Goal: Task Accomplishment & Management: Use online tool/utility

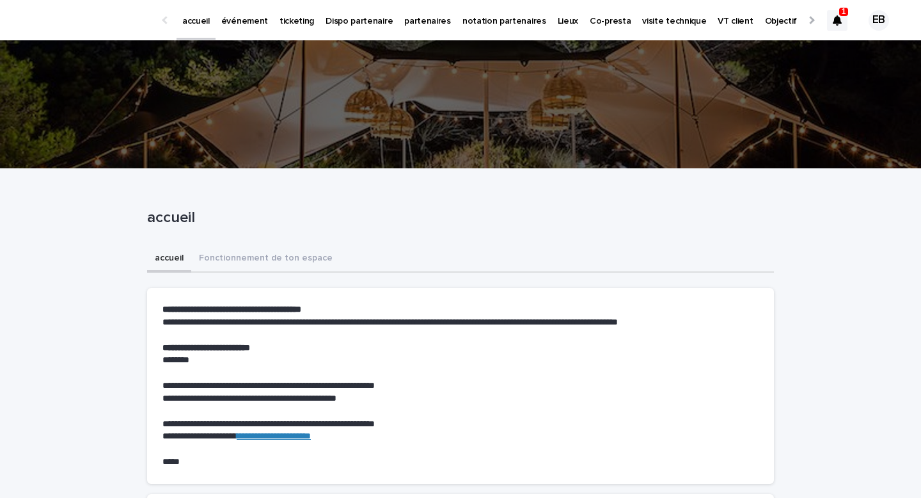
click at [248, 28] on link "événement" at bounding box center [245, 20] width 58 height 40
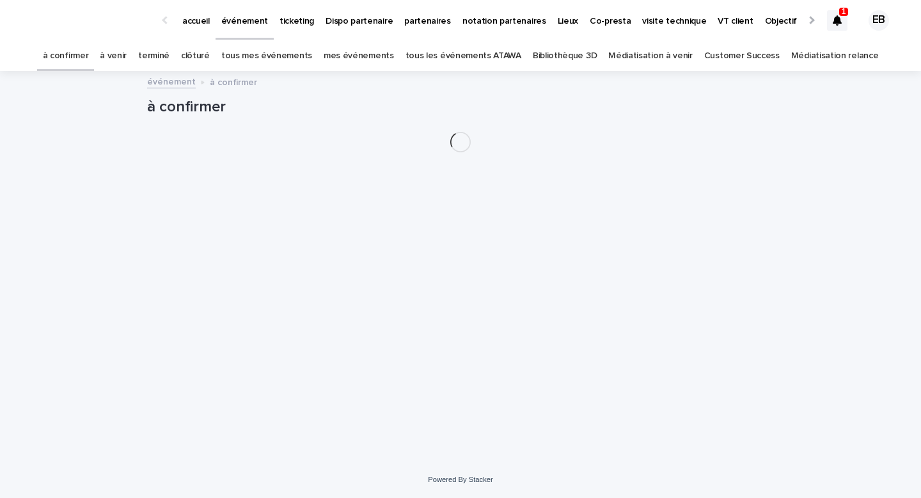
click at [486, 57] on link "tous les événements ATAWA" at bounding box center [464, 56] width 116 height 30
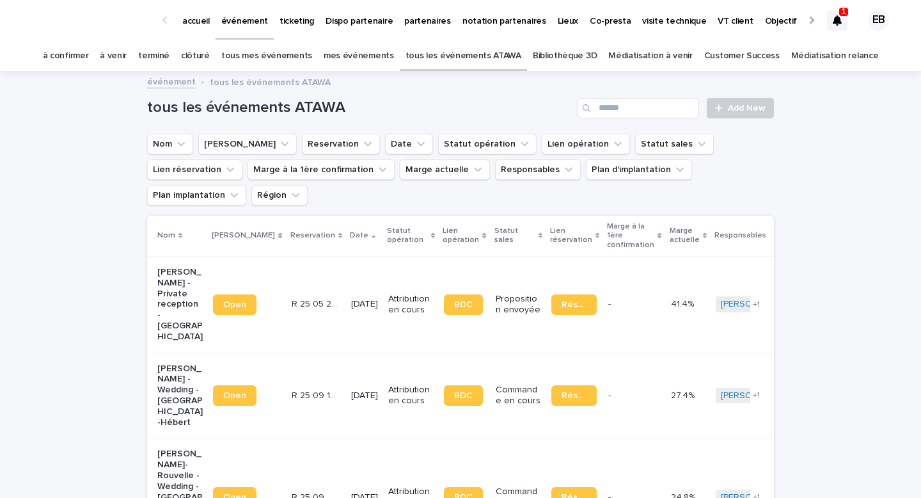
click at [666, 120] on div "tous les événements ATAWA Add New" at bounding box center [460, 102] width 627 height 61
click at [662, 110] on input "Search" at bounding box center [639, 108] width 122 height 20
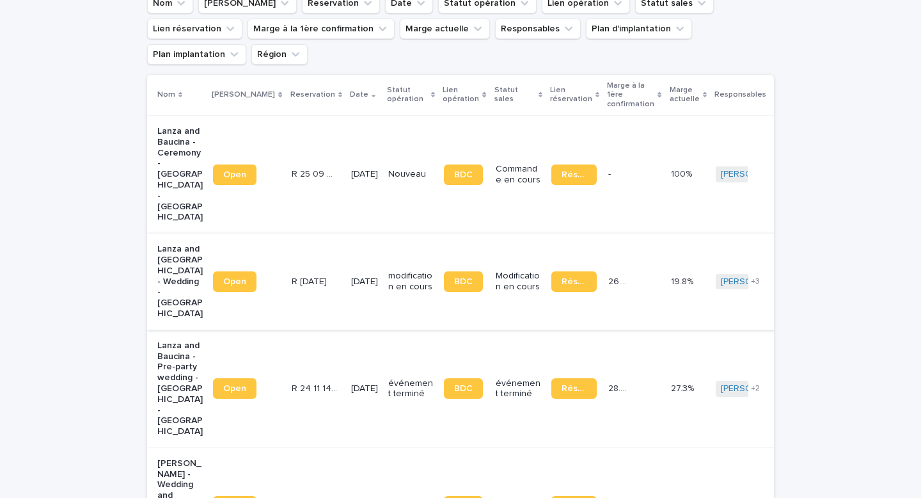
scroll to position [144, 0]
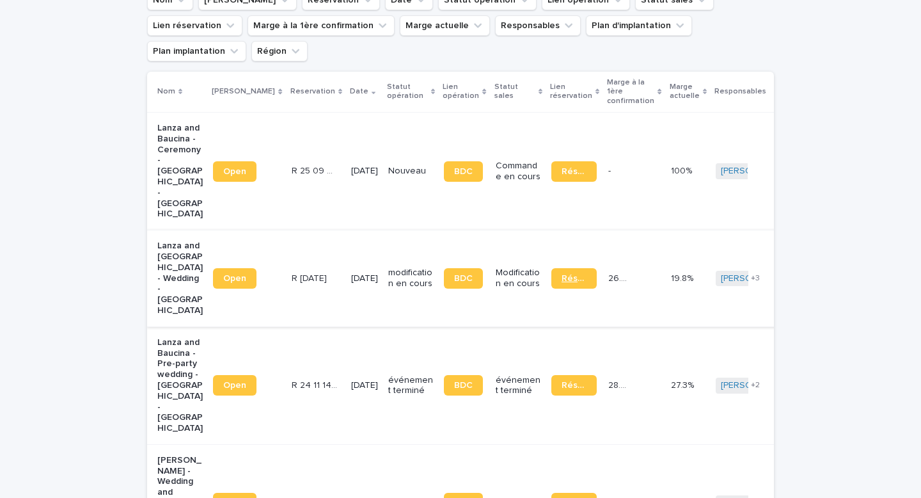
type input "*****"
click at [562, 274] on span "Réservation" at bounding box center [574, 278] width 25 height 9
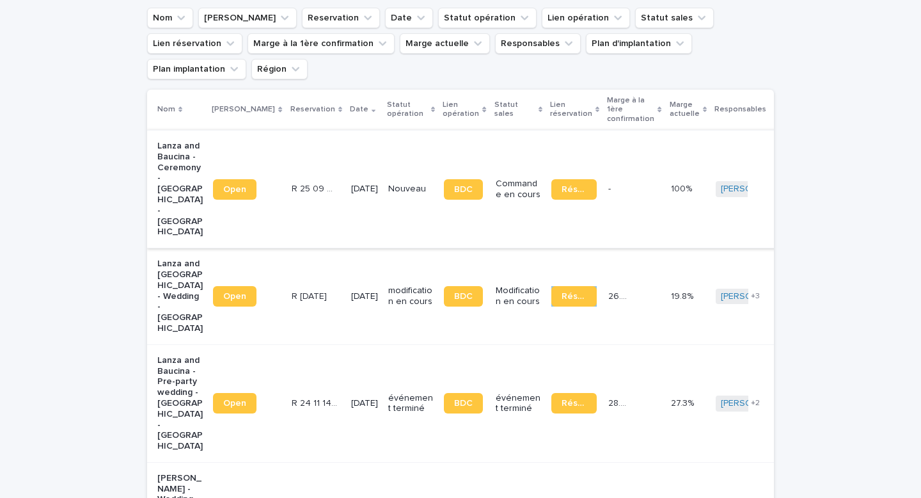
scroll to position [125, 0]
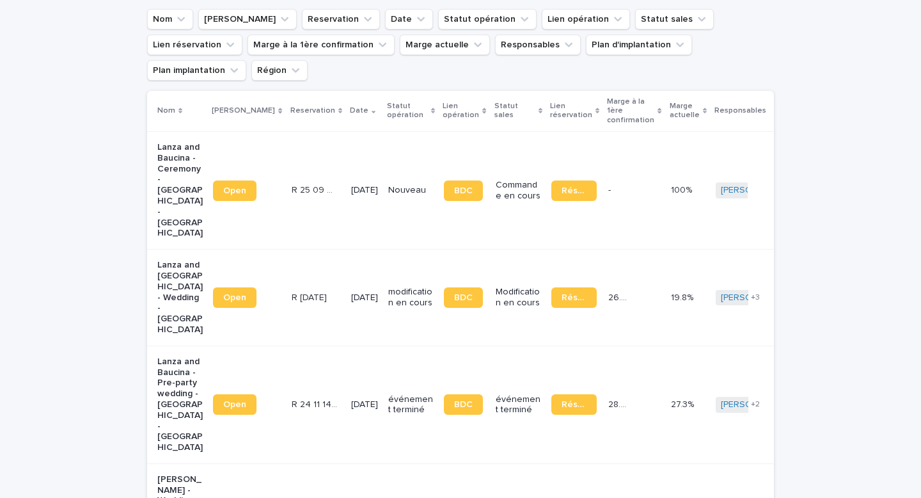
click at [351, 292] on p "[DATE]" at bounding box center [364, 297] width 27 height 11
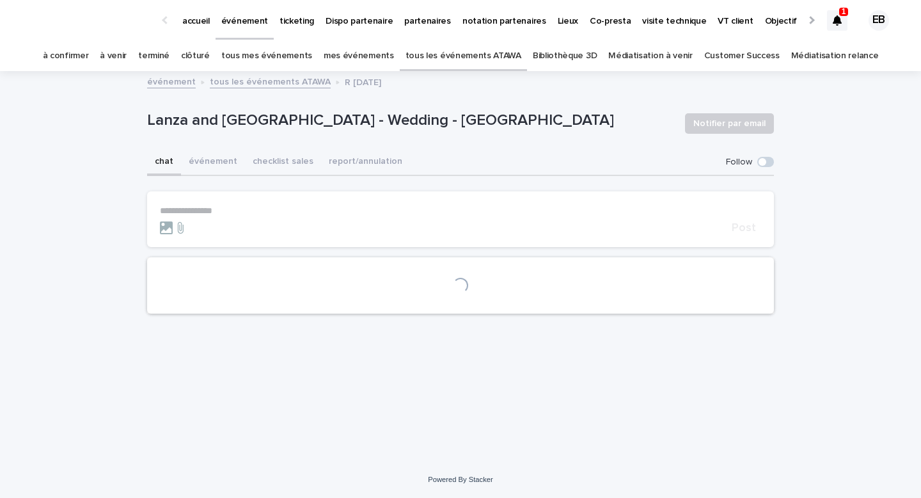
click at [220, 154] on button "événement" at bounding box center [213, 162] width 64 height 27
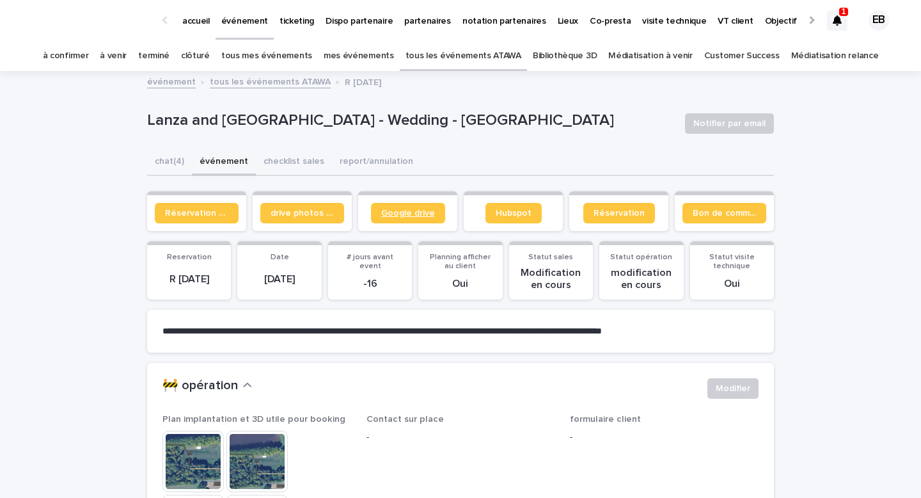
click at [415, 209] on span "Google drive" at bounding box center [408, 213] width 54 height 9
click at [695, 209] on span "Bon de commande" at bounding box center [724, 213] width 63 height 9
click at [197, 215] on span "Réservation client" at bounding box center [196, 213] width 63 height 9
click at [422, 211] on span "Google drive" at bounding box center [408, 213] width 54 height 9
click at [195, 28] on link "accueil" at bounding box center [196, 20] width 39 height 40
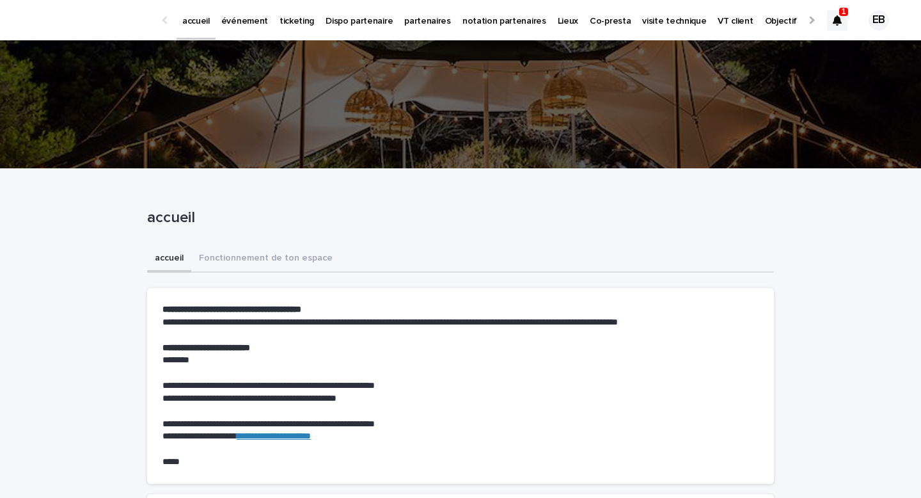
click at [829, 18] on div at bounding box center [837, 20] width 20 height 20
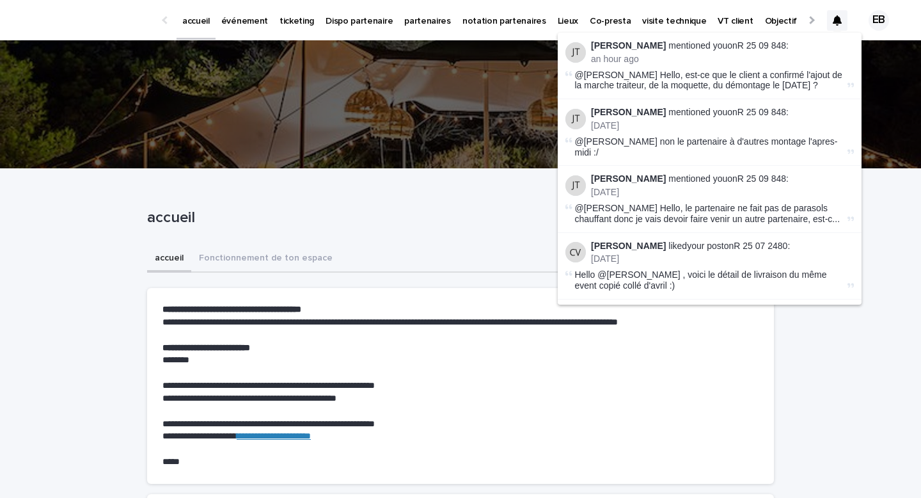
click at [837, 15] on icon at bounding box center [837, 20] width 9 height 10
